Goal: Transaction & Acquisition: Download file/media

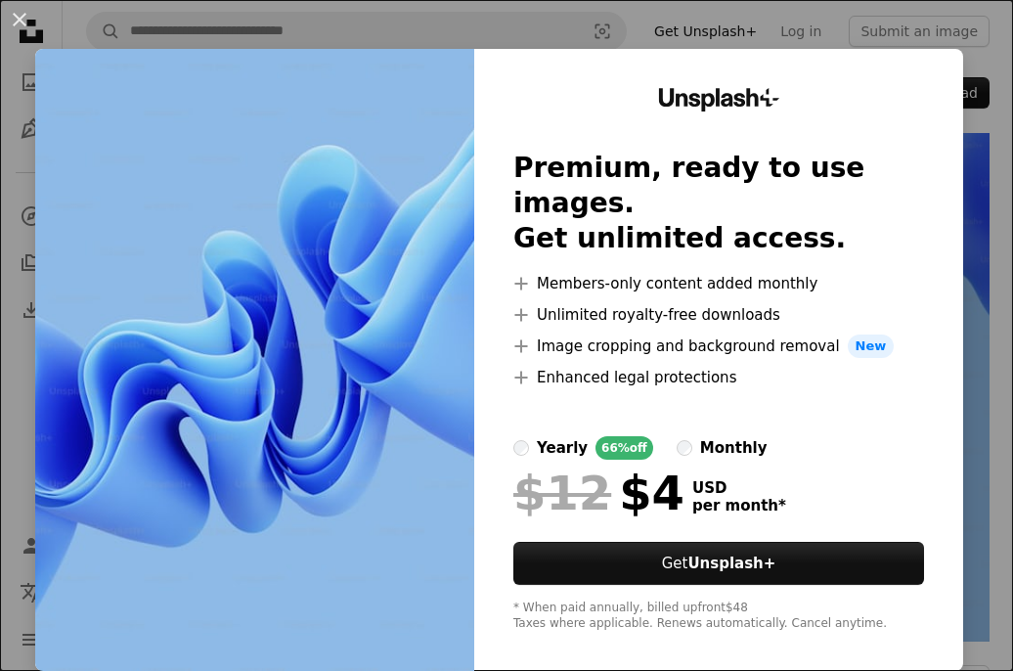
click at [848, 334] on span "New" at bounding box center [871, 345] width 47 height 23
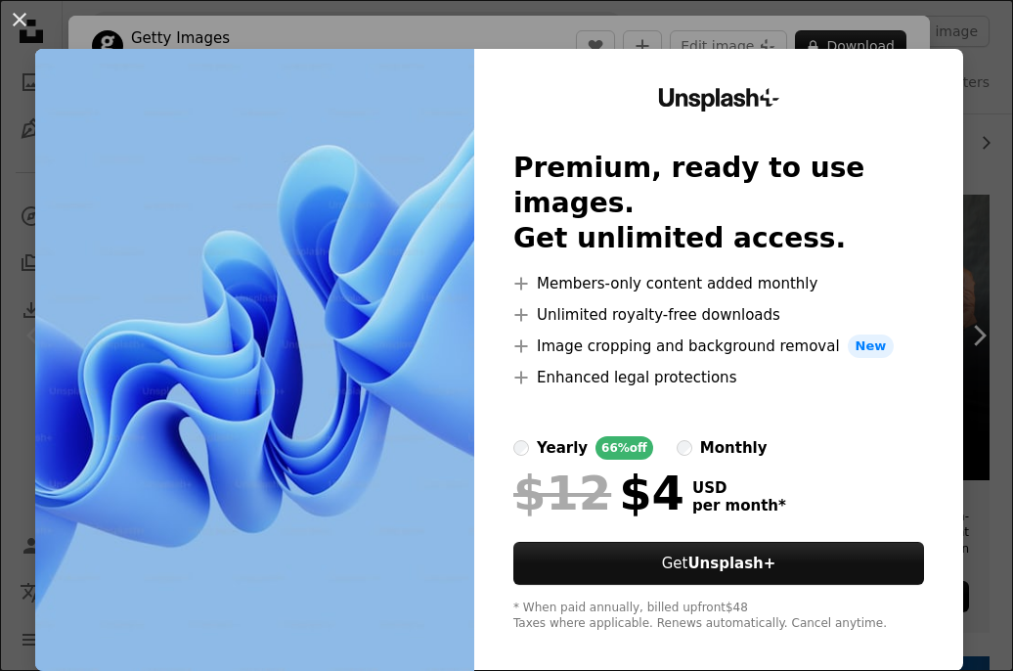
scroll to position [293, 0]
click at [21, 30] on button "An X shape" at bounding box center [19, 19] width 23 height 23
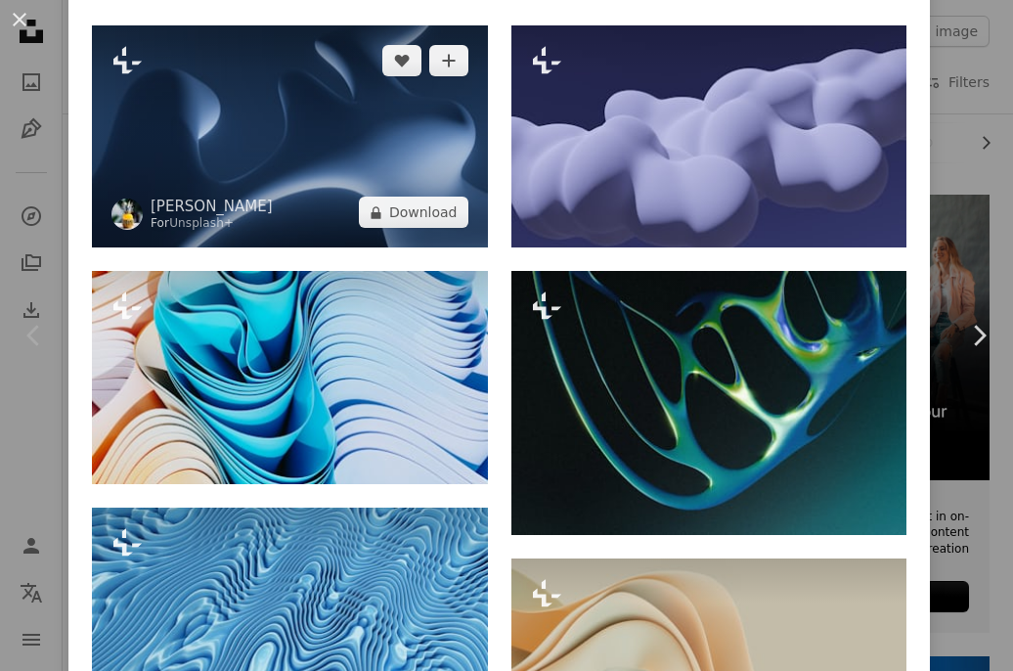
scroll to position [1076, 0]
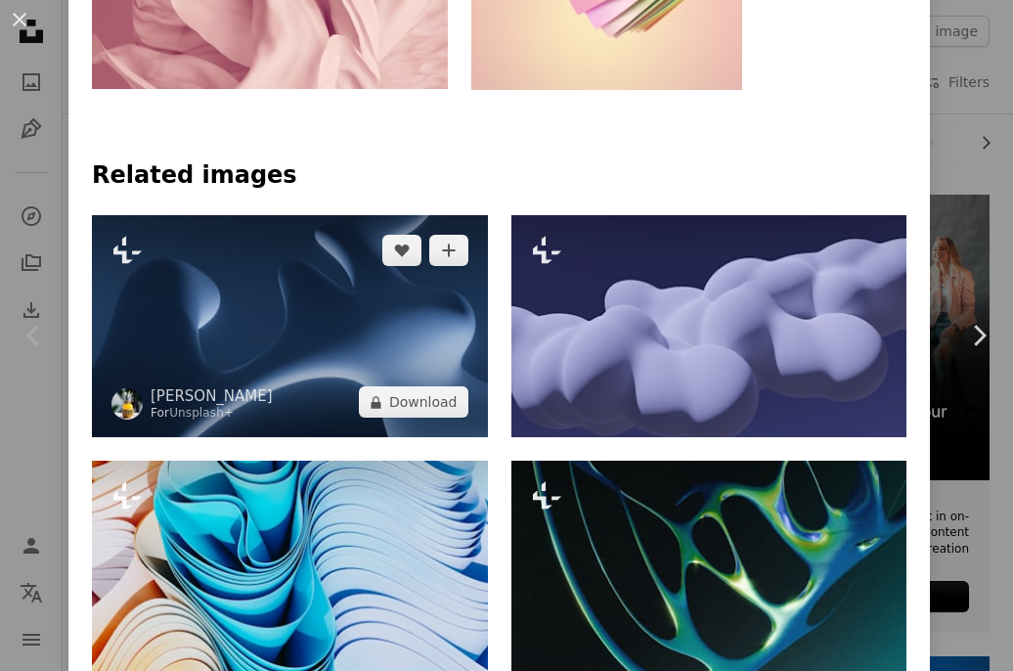
click at [316, 348] on img at bounding box center [290, 326] width 396 height 223
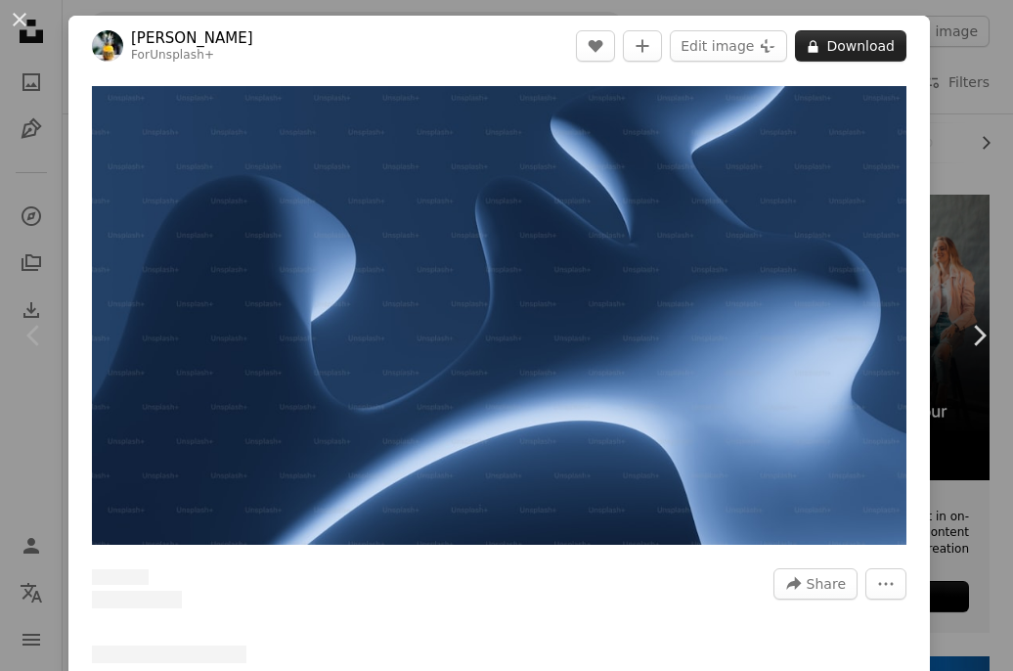
click at [835, 33] on button "A lock Download" at bounding box center [850, 45] width 111 height 31
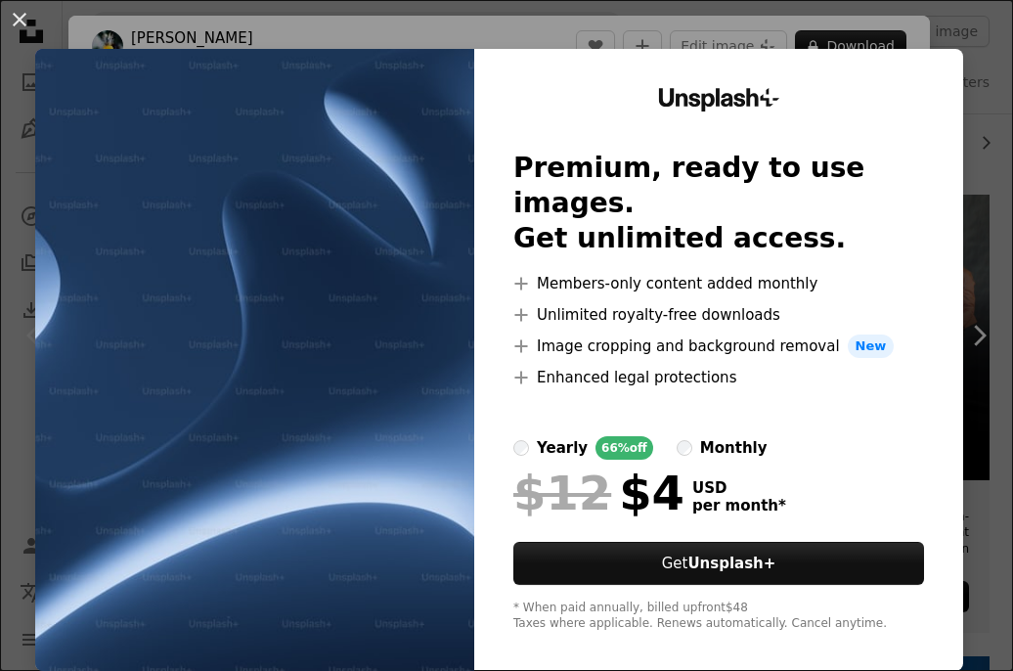
click at [956, 37] on div "An X shape Unsplash+ Premium, ready to use images. Get unlimited access. A plus…" at bounding box center [506, 335] width 1013 height 671
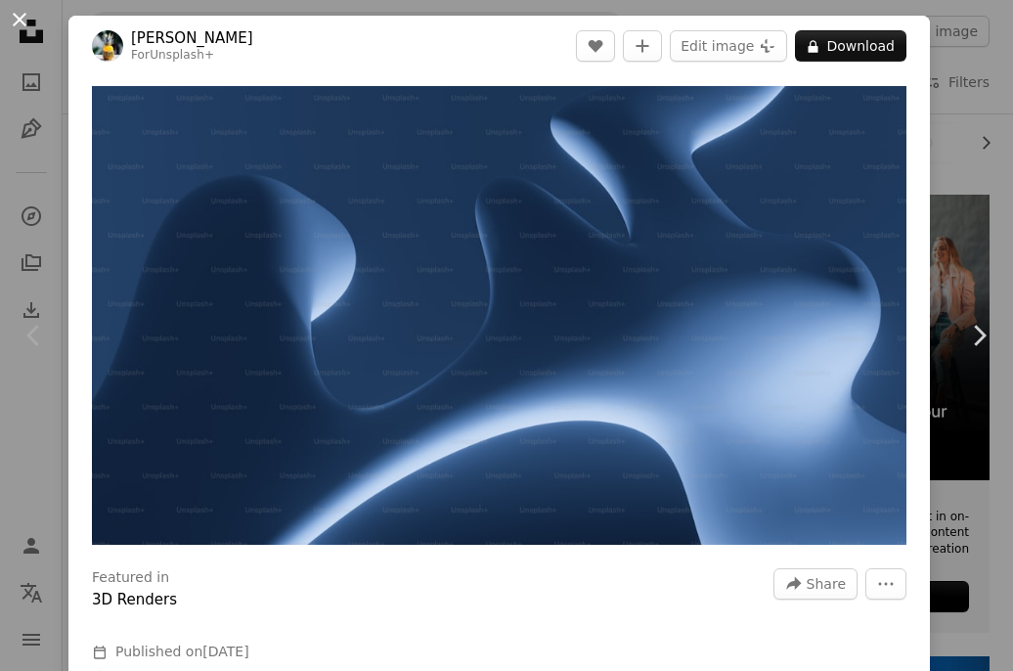
click at [16, 23] on button "An X shape" at bounding box center [19, 19] width 23 height 23
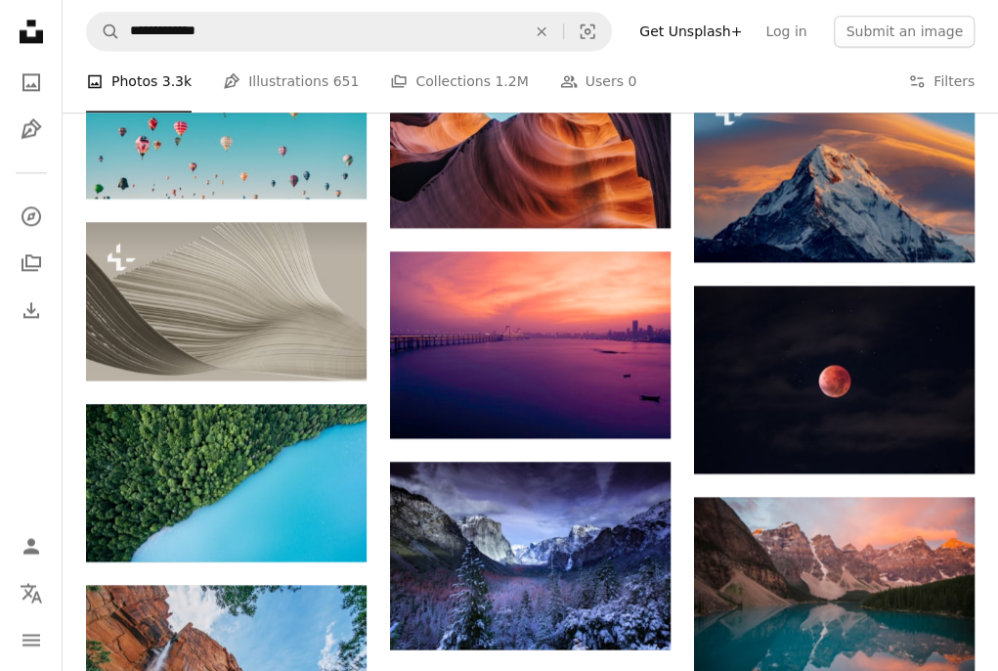
scroll to position [978, 0]
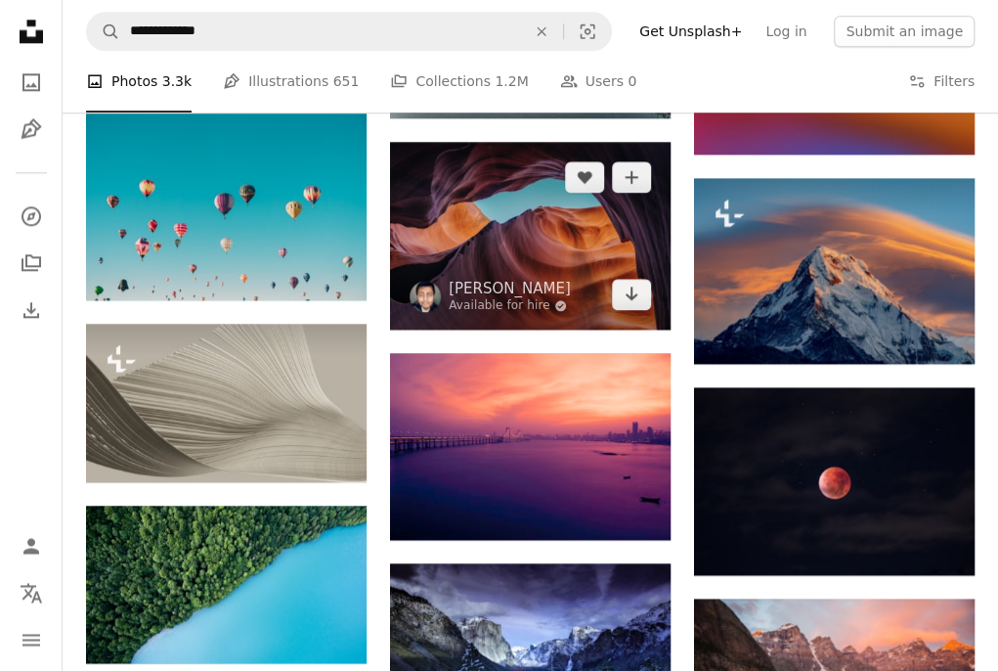
click at [540, 224] on img at bounding box center [530, 236] width 281 height 188
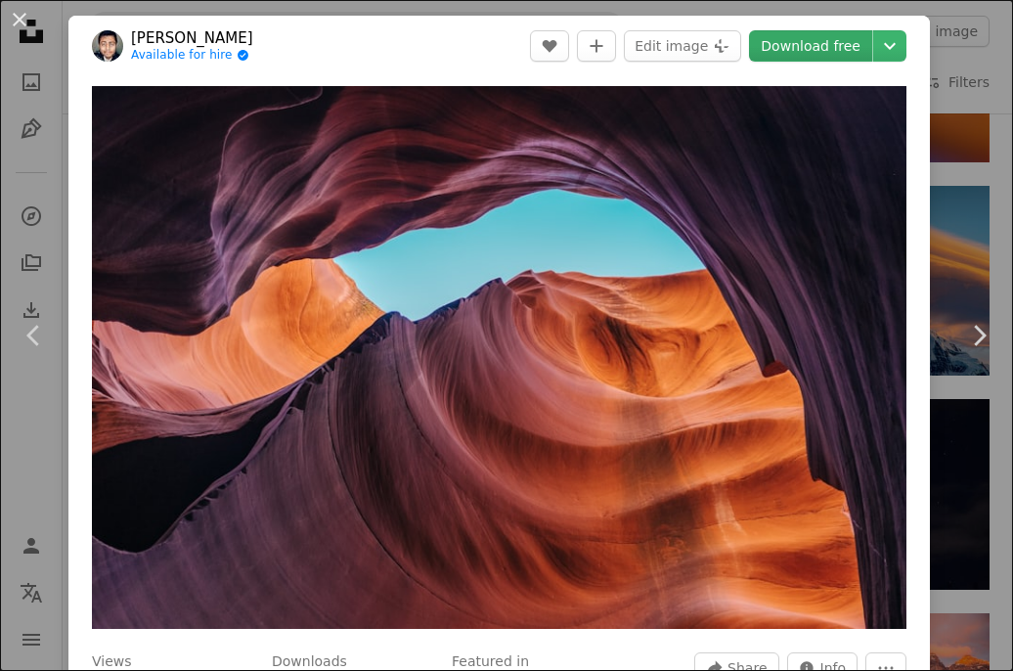
click at [806, 39] on link "Download free" at bounding box center [810, 45] width 123 height 31
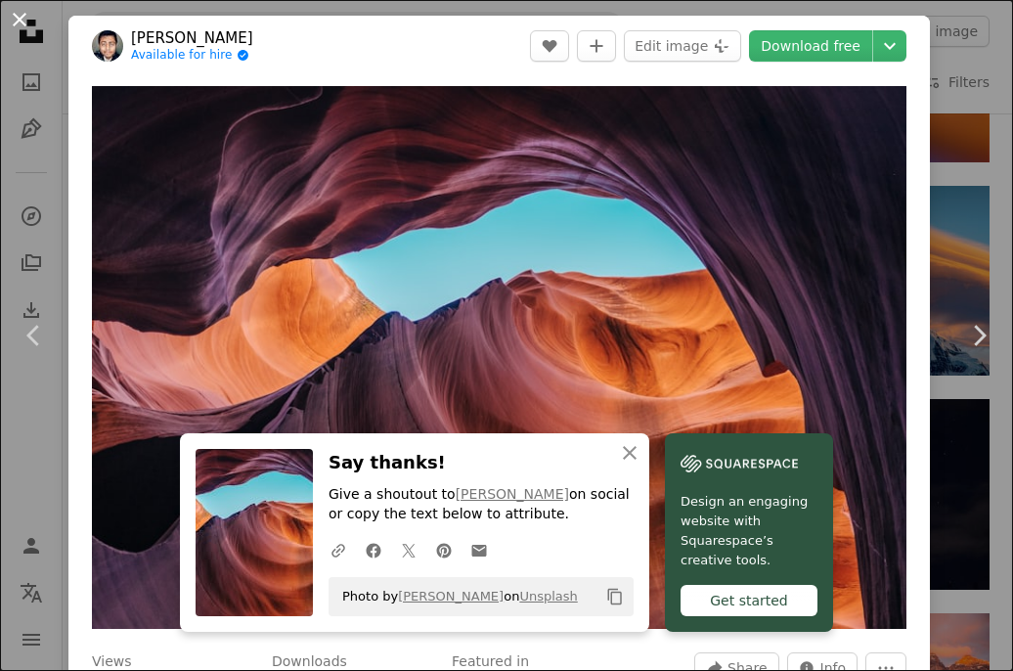
click at [23, 25] on button "An X shape" at bounding box center [19, 19] width 23 height 23
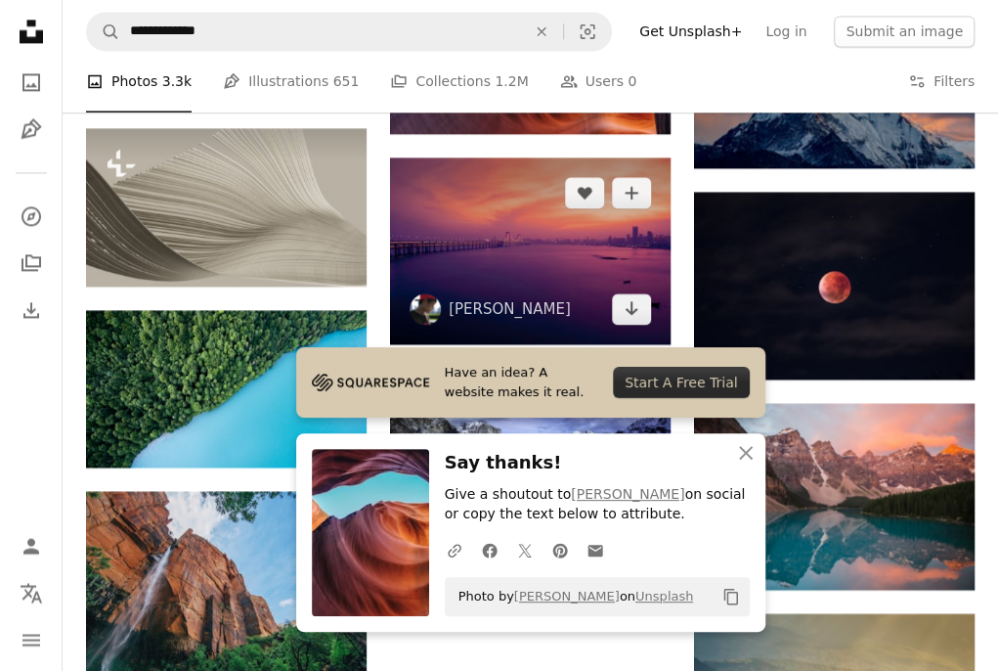
scroll to position [1760, 0]
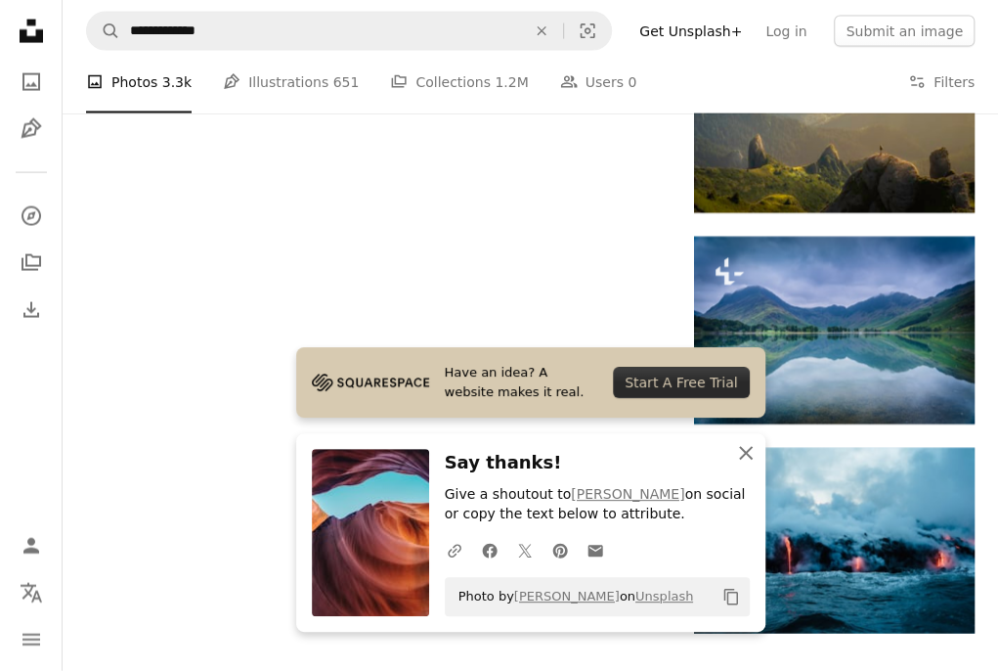
click at [741, 450] on icon "button" at bounding box center [746, 453] width 14 height 14
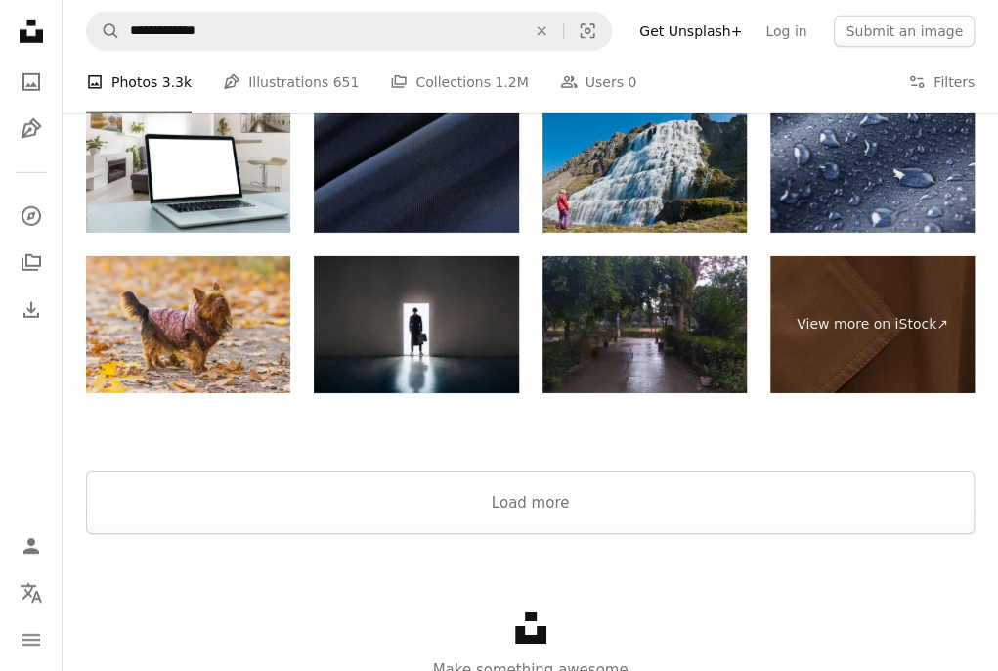
scroll to position [2445, 0]
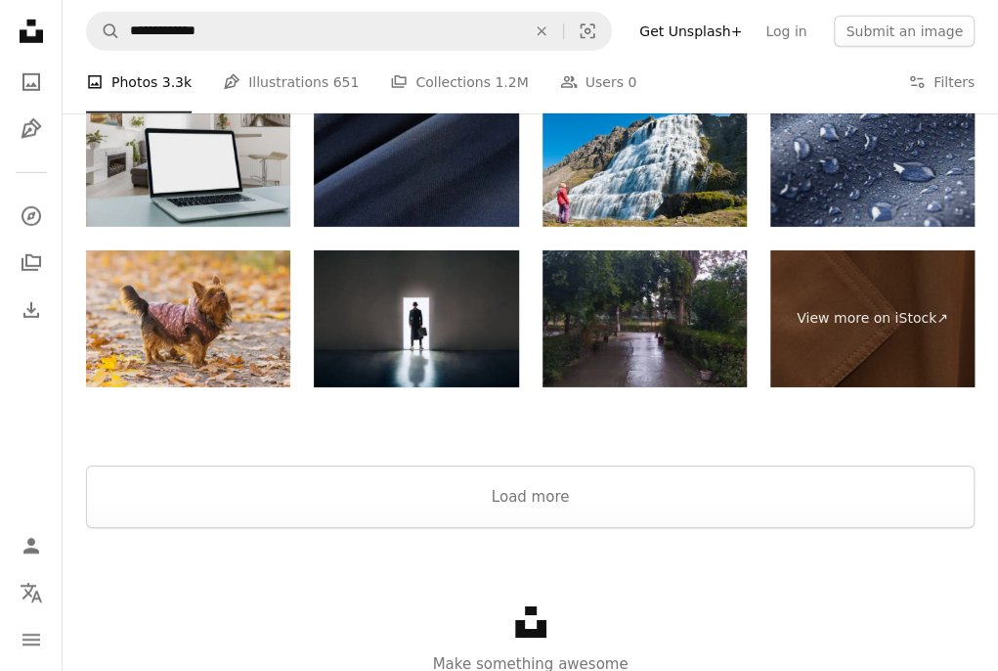
click at [241, 201] on img at bounding box center [188, 159] width 204 height 137
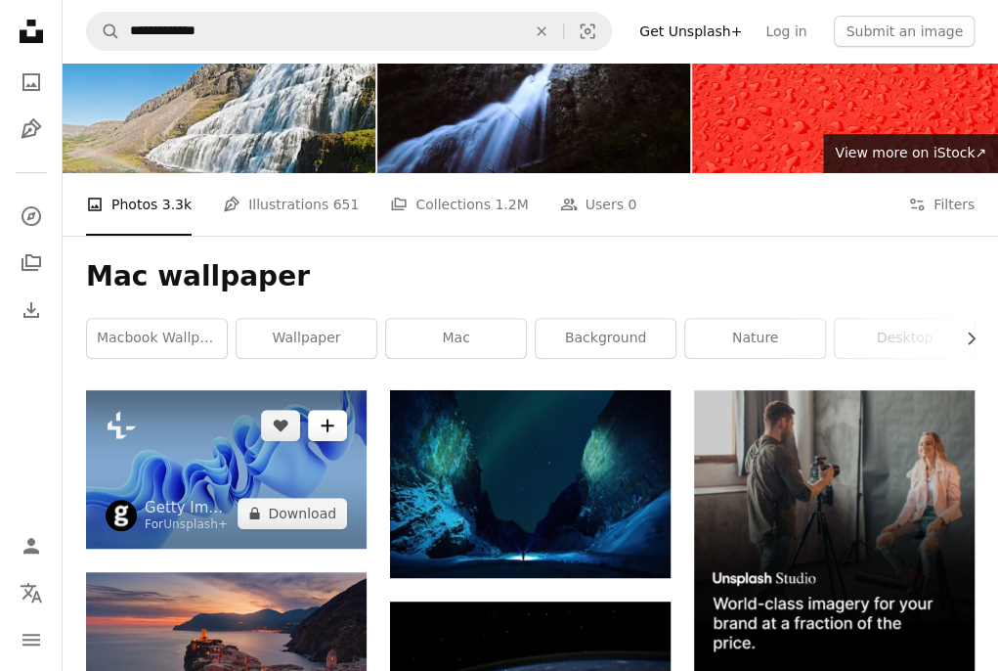
scroll to position [98, 0]
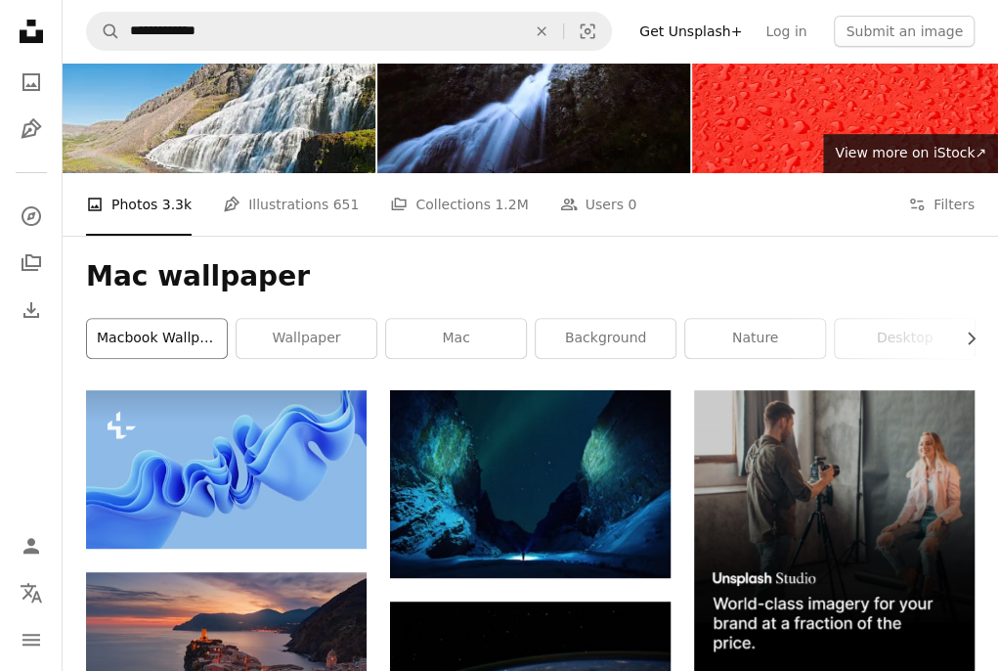
click at [203, 337] on link "macbook wallpaper" at bounding box center [157, 338] width 140 height 39
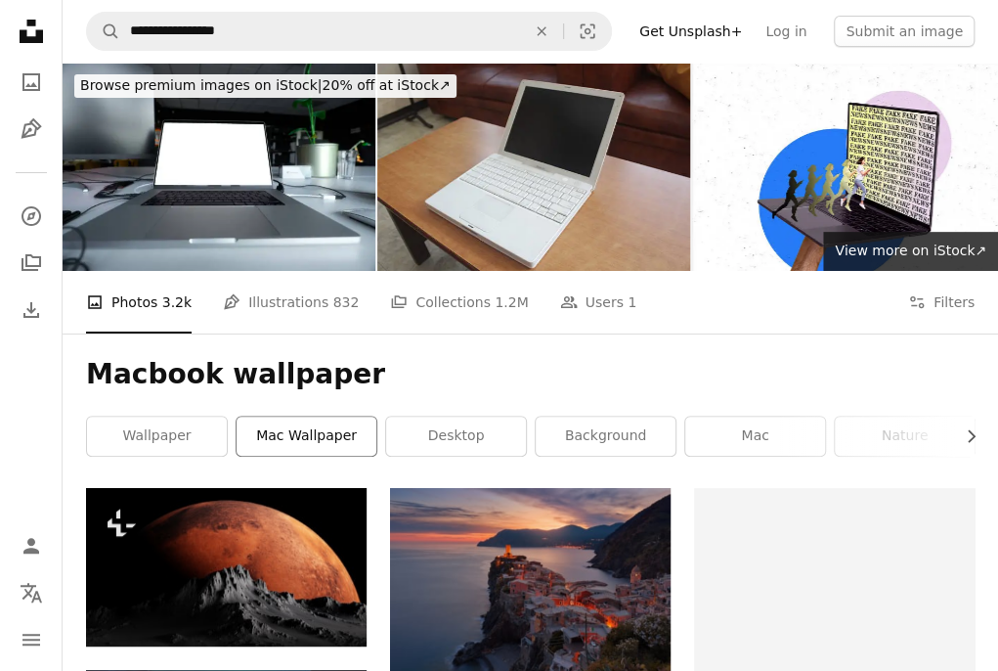
click at [288, 445] on link "mac wallpaper" at bounding box center [307, 436] width 140 height 39
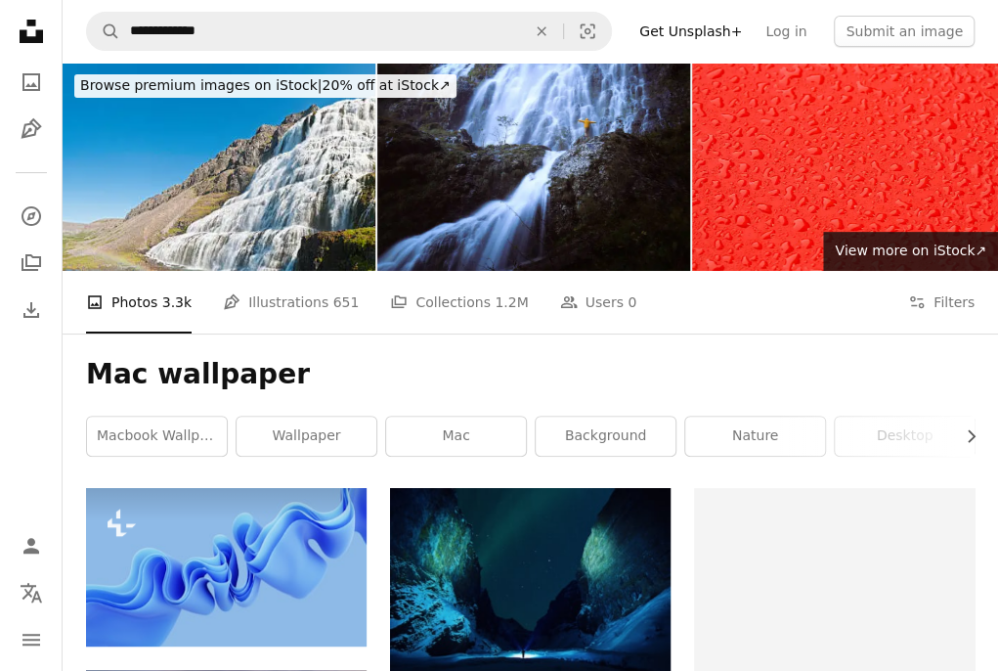
scroll to position [196, 0]
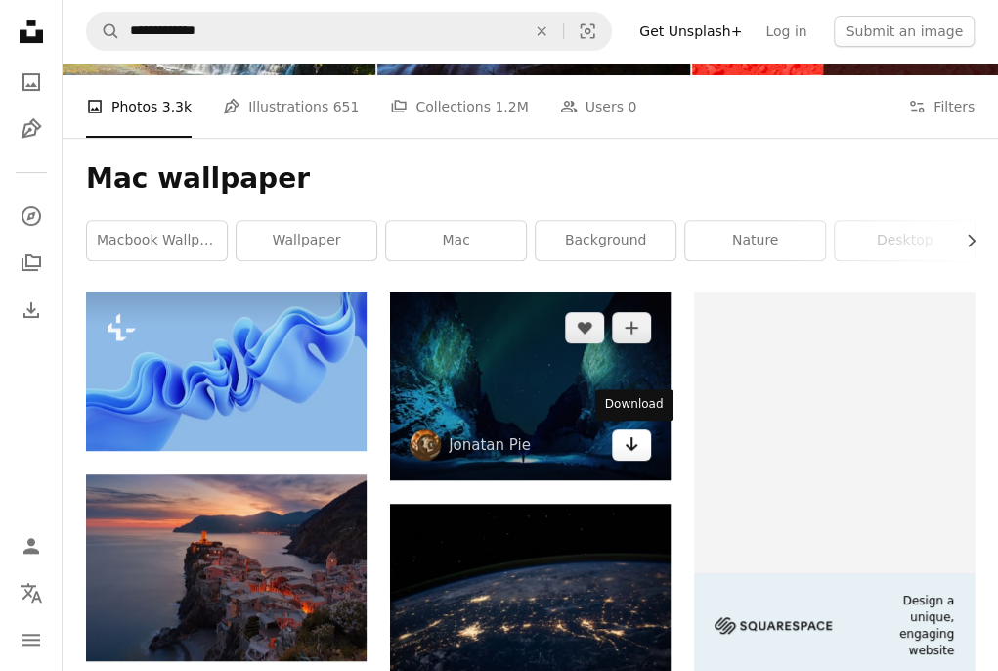
click at [637, 451] on icon "Arrow pointing down" at bounding box center [632, 443] width 16 height 23
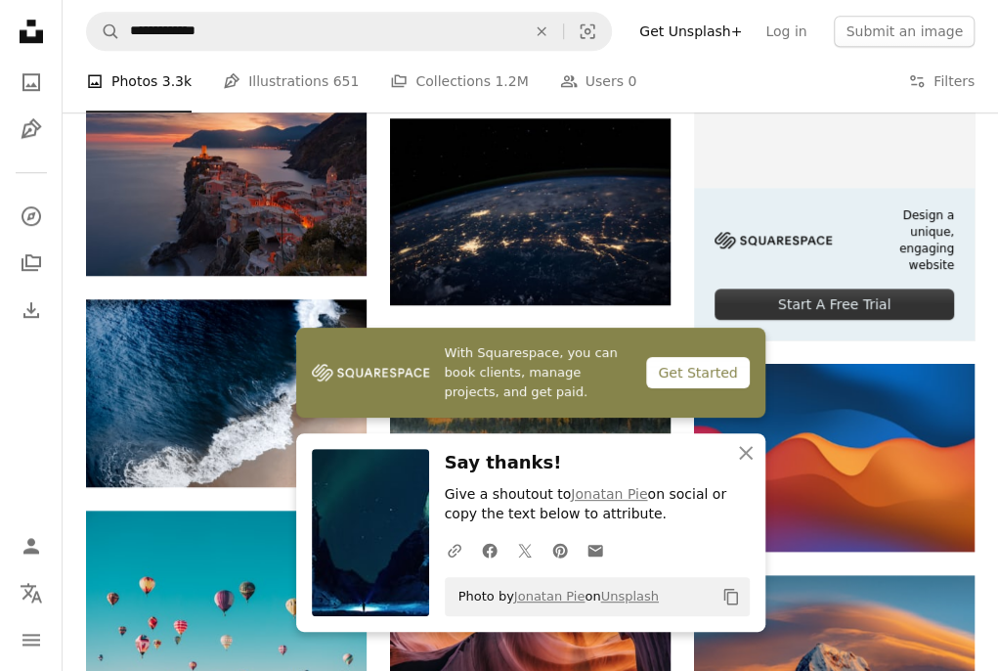
scroll to position [782, 0]
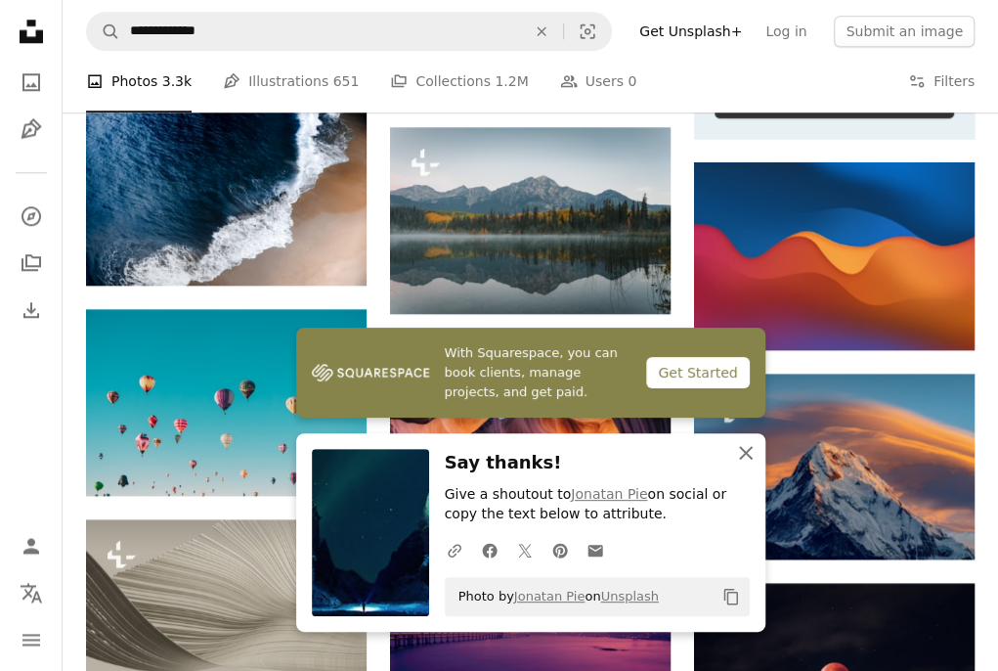
click at [743, 439] on button "An X shape Close" at bounding box center [746, 452] width 39 height 39
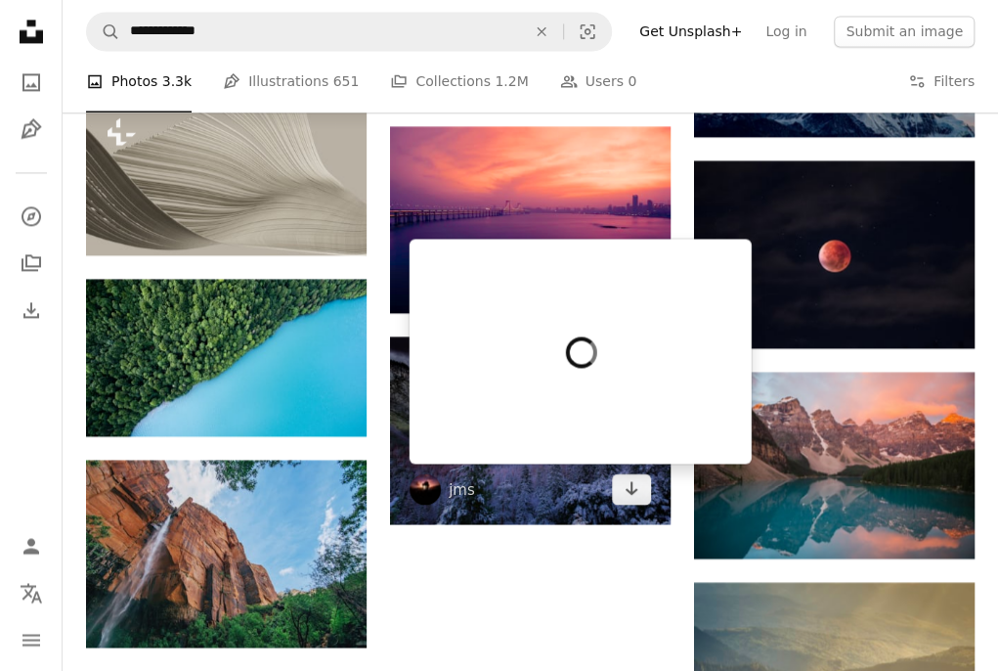
scroll to position [1271, 0]
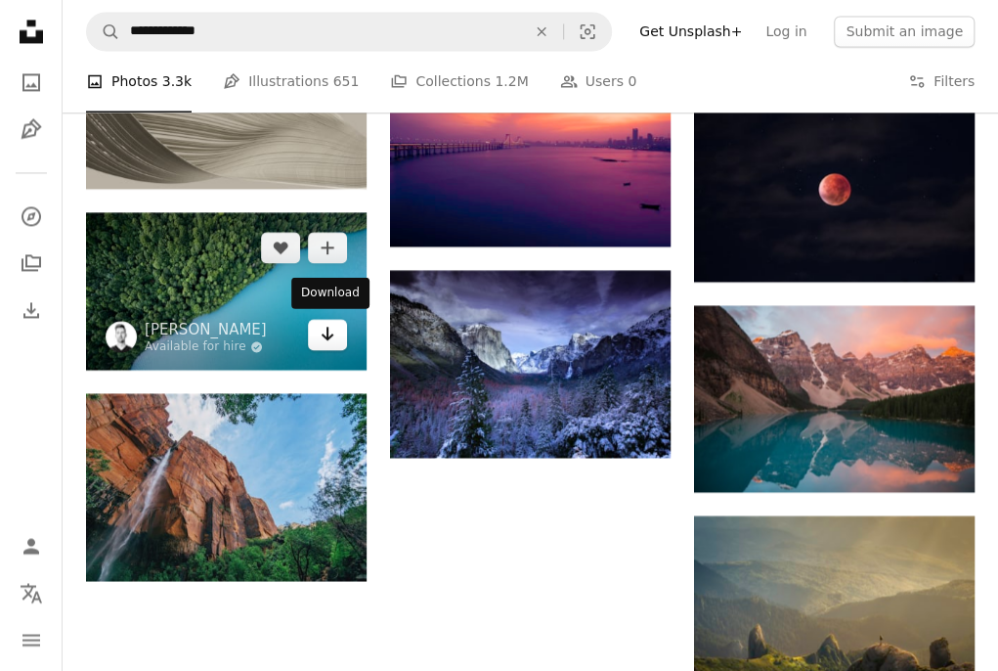
click at [325, 335] on icon "Arrow pointing down" at bounding box center [328, 333] width 16 height 23
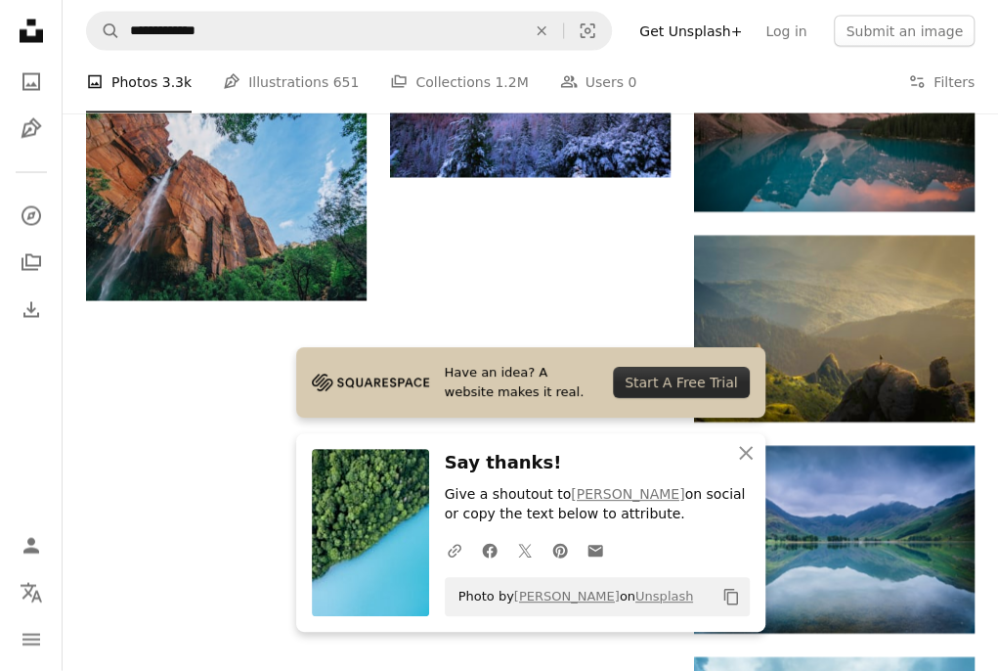
scroll to position [1467, 0]
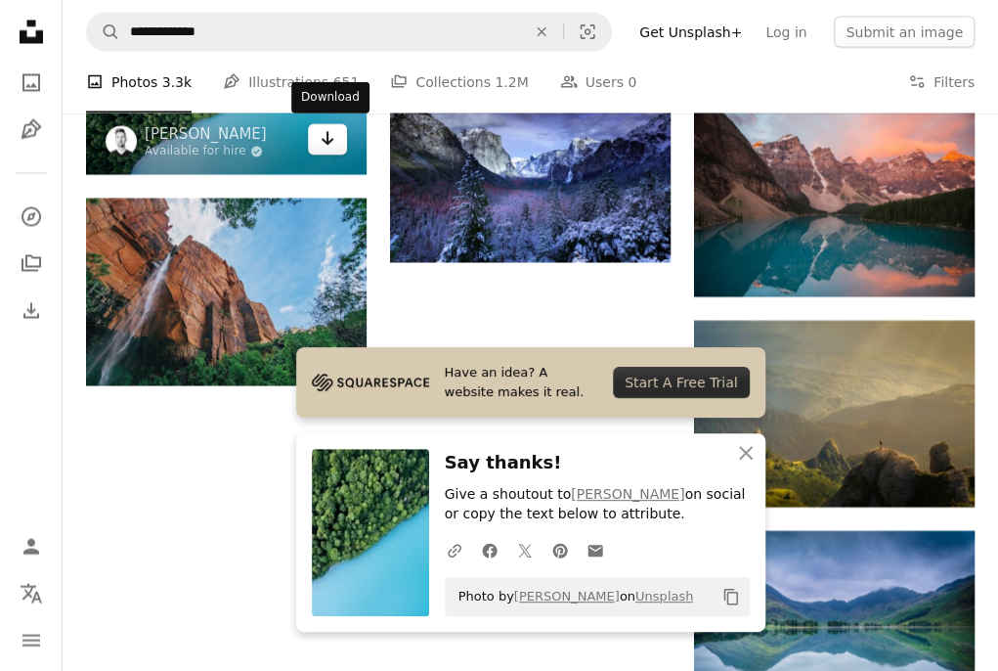
click at [329, 140] on icon "Download" at bounding box center [328, 138] width 13 height 14
